Goal: Information Seeking & Learning: Compare options

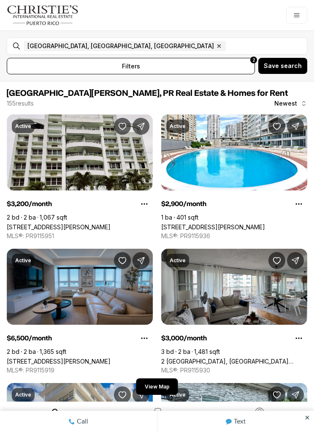
click at [64, 358] on link "[STREET_ADDRESS][PERSON_NAME]" at bounding box center [59, 361] width 104 height 7
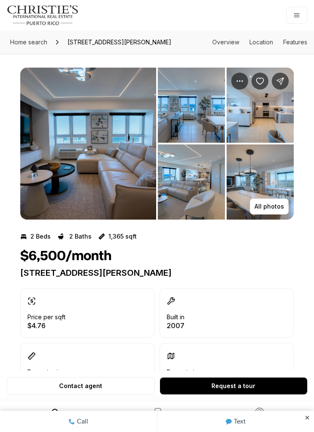
click at [82, 163] on img "View image gallery" at bounding box center [88, 144] width 136 height 152
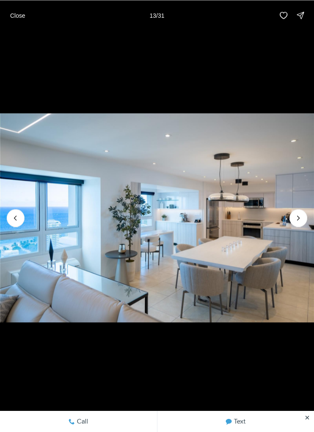
click at [19, 12] on p "Close" at bounding box center [17, 15] width 15 height 7
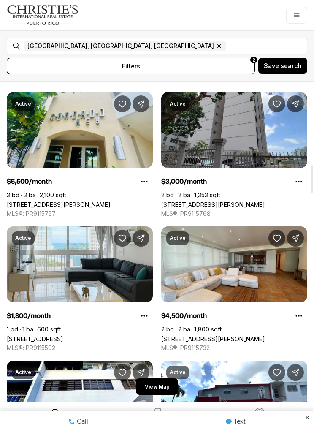
scroll to position [963, 0]
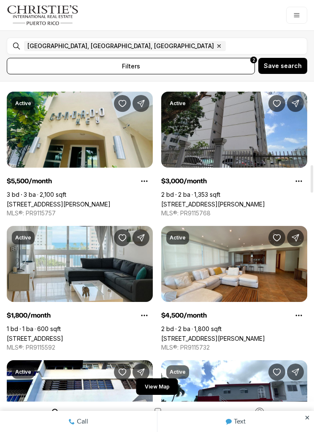
click at [49, 201] on link "Delcasse DELCASSE #5, SAN JUAN PR, 00907" at bounding box center [59, 204] width 104 height 7
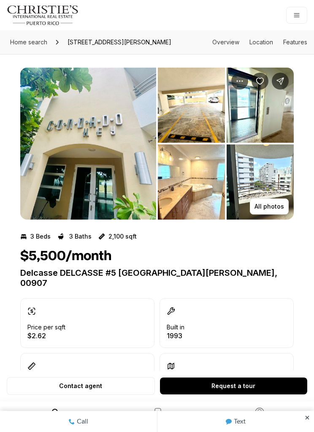
click at [271, 210] on p "All photos" at bounding box center [270, 206] width 30 height 7
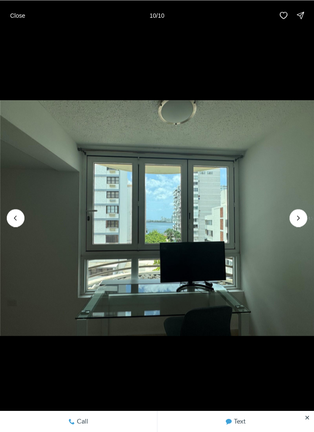
click at [12, 16] on p "Close" at bounding box center [17, 15] width 15 height 7
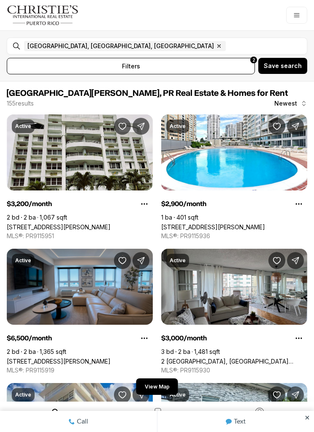
scroll to position [963, 0]
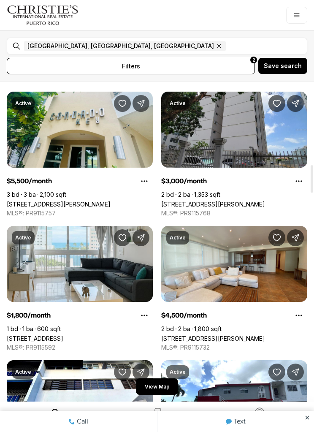
click at [63, 335] on link "[STREET_ADDRESS]" at bounding box center [35, 338] width 57 height 7
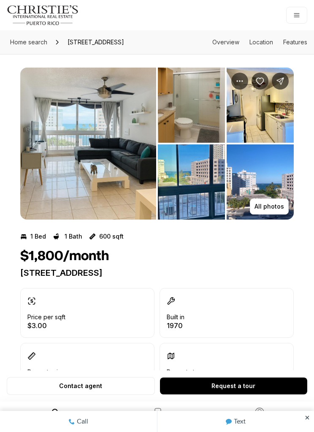
click at [76, 156] on img "View image gallery" at bounding box center [88, 144] width 136 height 152
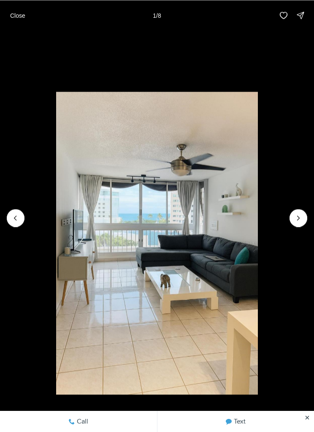
click at [302, 217] on icon "Next slide" at bounding box center [298, 218] width 8 height 8
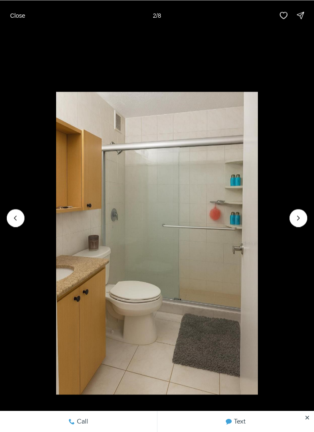
click at [299, 218] on icon "Next slide" at bounding box center [298, 218] width 8 height 8
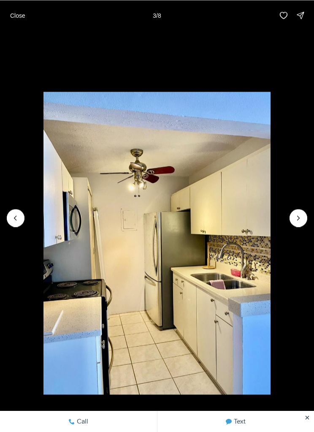
click at [297, 220] on icon "Next slide" at bounding box center [298, 218] width 8 height 8
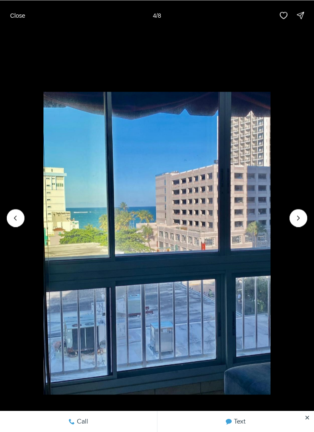
click at [296, 221] on icon "Next slide" at bounding box center [298, 218] width 8 height 8
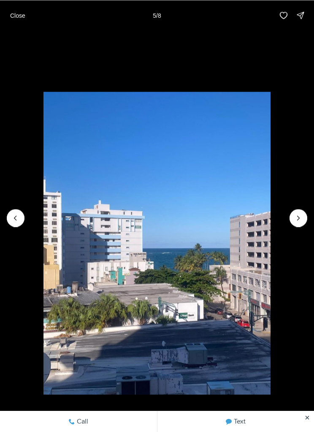
click at [24, 221] on span "5 of 8" at bounding box center [157, 243] width 314 height 302
click at [22, 217] on button "Previous slide" at bounding box center [16, 218] width 18 height 18
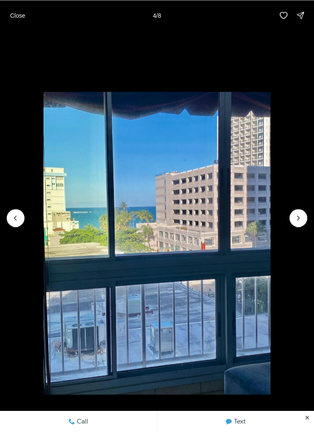
click at [295, 219] on icon "Next slide" at bounding box center [298, 218] width 8 height 8
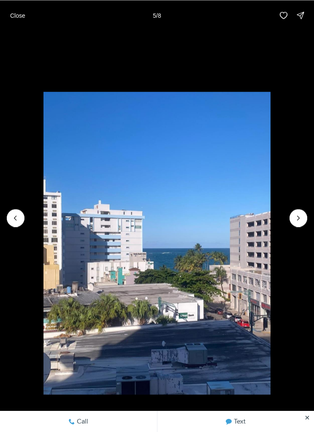
click at [298, 217] on icon "Next slide" at bounding box center [298, 218] width 8 height 8
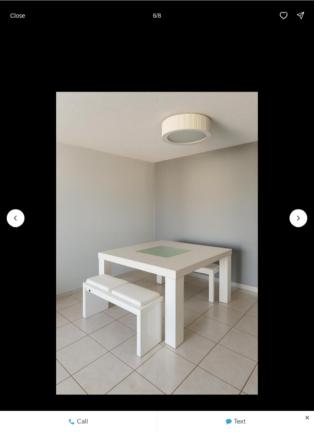
click at [303, 212] on button "Next slide" at bounding box center [299, 218] width 18 height 18
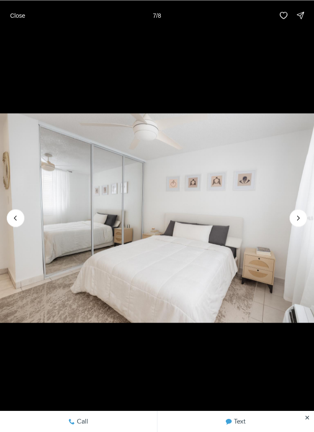
click at [307, 211] on img "7 of 8" at bounding box center [157, 217] width 314 height 302
click at [299, 215] on icon "Next slide" at bounding box center [298, 218] width 8 height 8
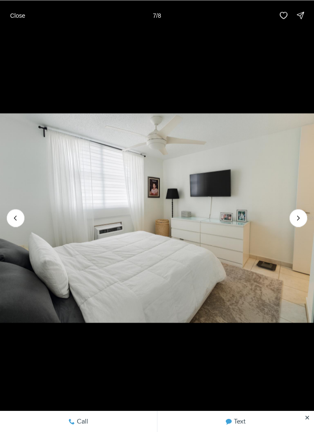
click at [301, 214] on div at bounding box center [299, 218] width 18 height 18
click at [292, 209] on img "8 of 8" at bounding box center [157, 217] width 314 height 302
click at [296, 212] on div at bounding box center [299, 218] width 18 height 18
click at [19, 17] on p "Close" at bounding box center [17, 15] width 15 height 7
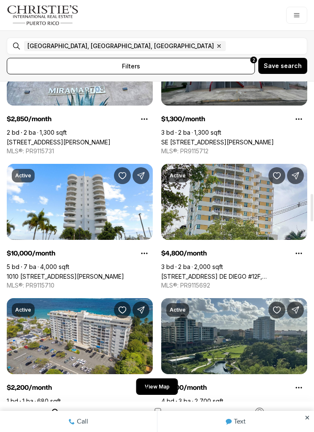
scroll to position [1295, 0]
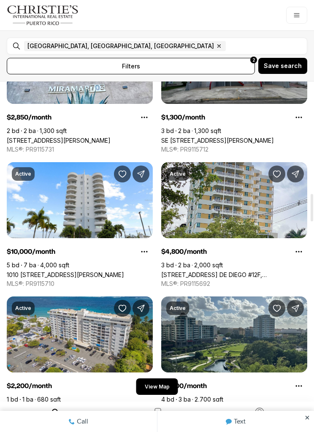
click at [60, 271] on link "1010 [STREET_ADDRESS][PERSON_NAME]" at bounding box center [65, 274] width 117 height 7
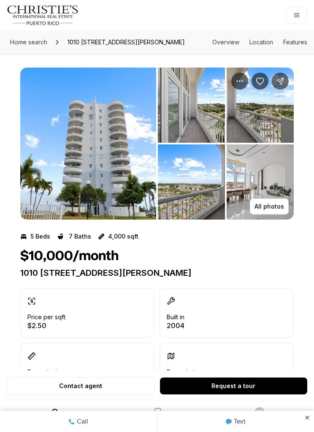
click at [272, 210] on p "All photos" at bounding box center [270, 206] width 30 height 7
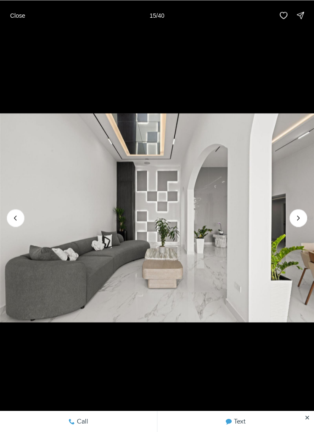
click at [297, 216] on icon "Next slide" at bounding box center [298, 218] width 8 height 8
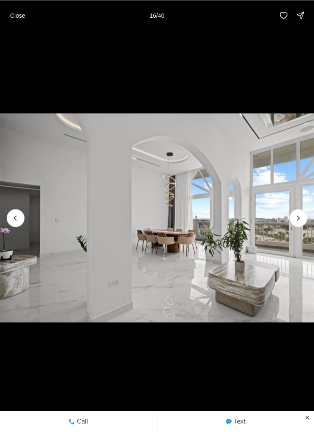
click at [17, 8] on button "Close" at bounding box center [17, 15] width 25 height 17
